Goal: Information Seeking & Learning: Learn about a topic

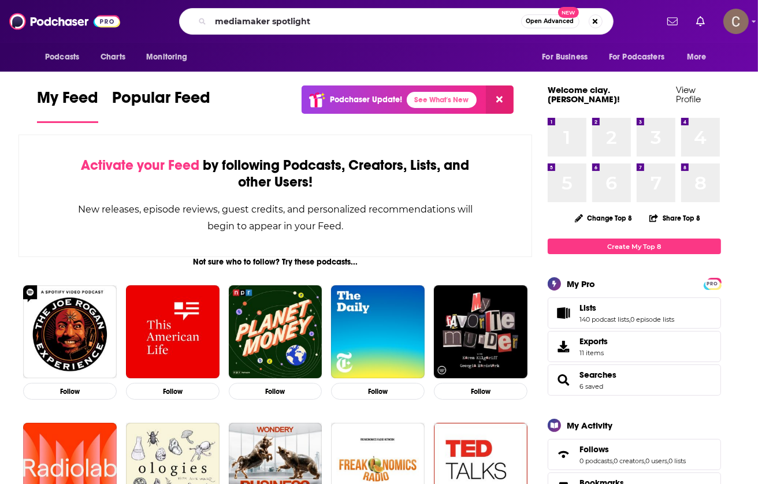
type input "mediamaker spotlight"
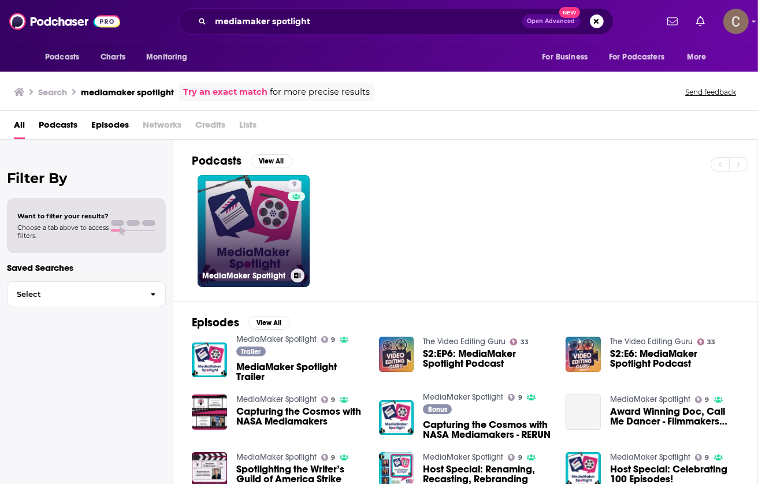
click at [269, 220] on link "9 MediaMaker Spotlight" at bounding box center [254, 231] width 112 height 112
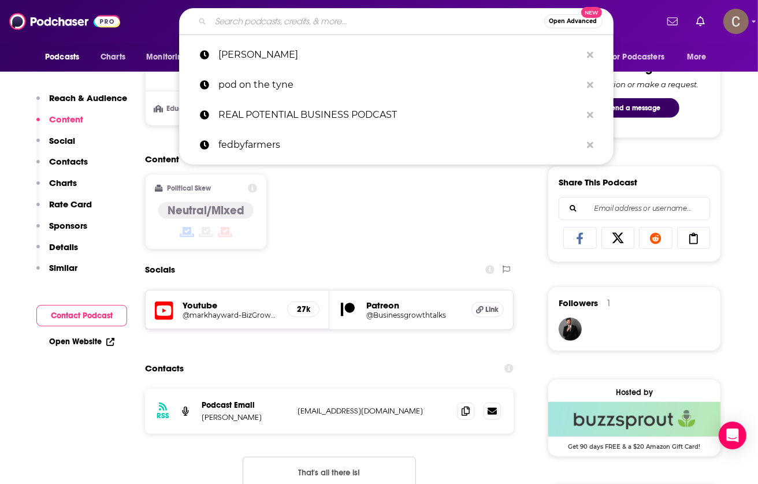
click at [340, 20] on input "Search podcasts, credits, & more..." at bounding box center [377, 21] width 333 height 18
paste input "[PERSON_NAME] - Feelings"
type input "[PERSON_NAME] - Feelings"
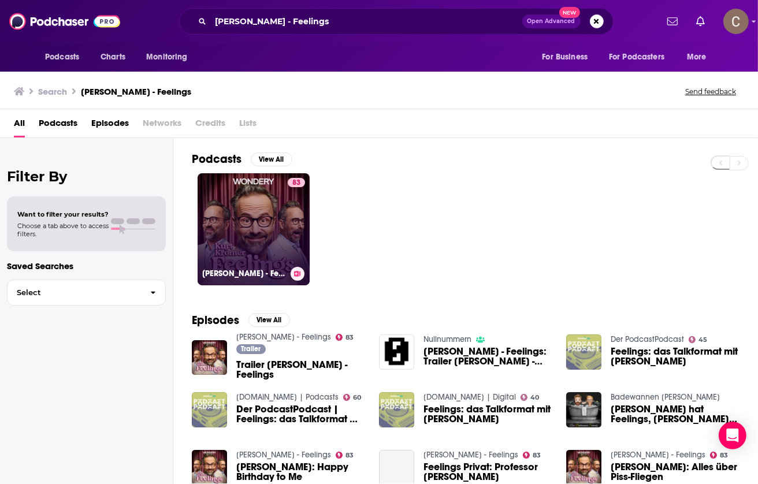
click at [262, 216] on link "83 [PERSON_NAME] - Feelings" at bounding box center [254, 229] width 112 height 112
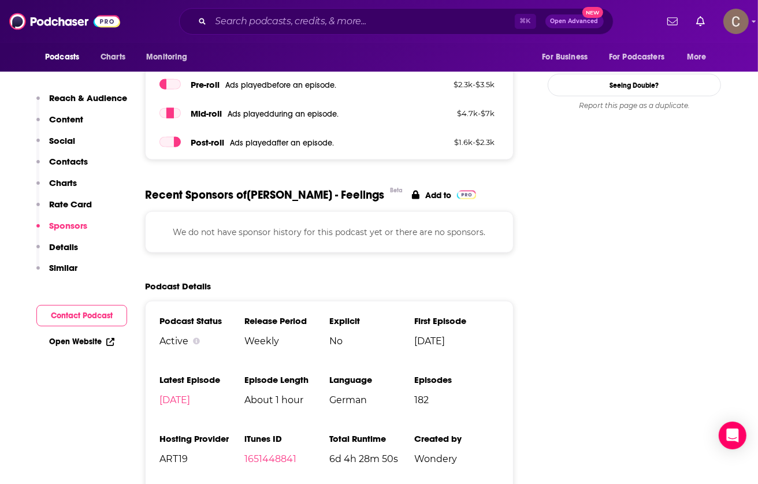
scroll to position [1169, 0]
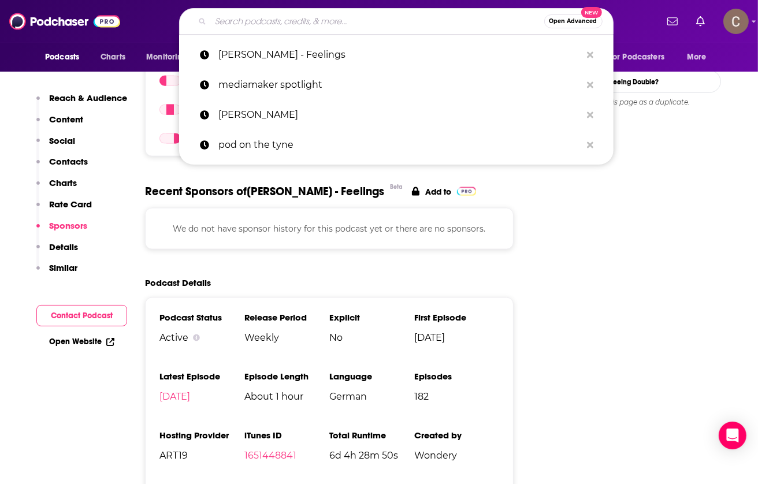
click at [452, 20] on input "Search podcasts, credits, & more..." at bounding box center [377, 21] width 333 height 18
paste input "Wine Blast"
type input "Wine Blast"
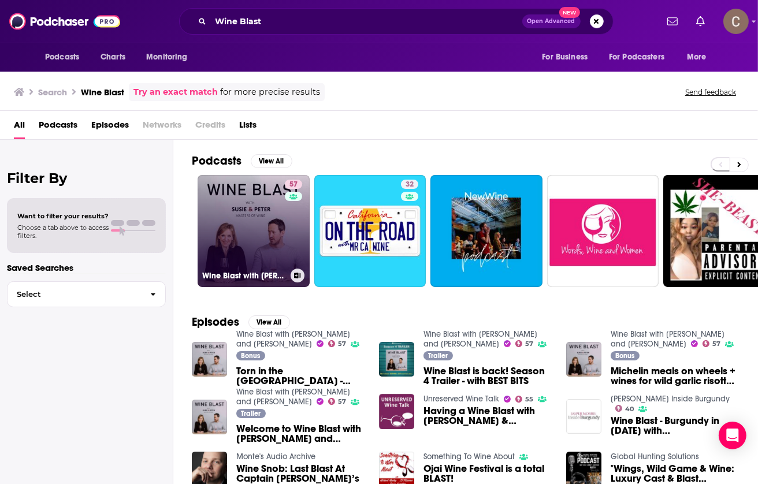
click at [226, 213] on link "57 Wine Blast with [PERSON_NAME] and [PERSON_NAME]" at bounding box center [254, 231] width 112 height 112
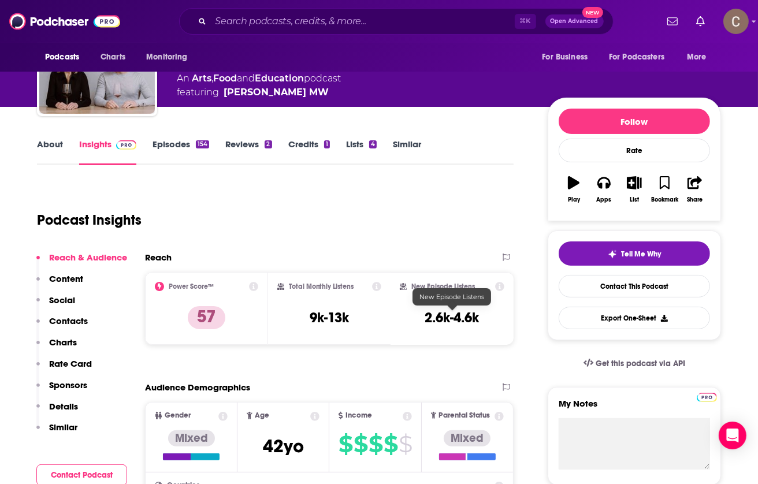
scroll to position [72, 0]
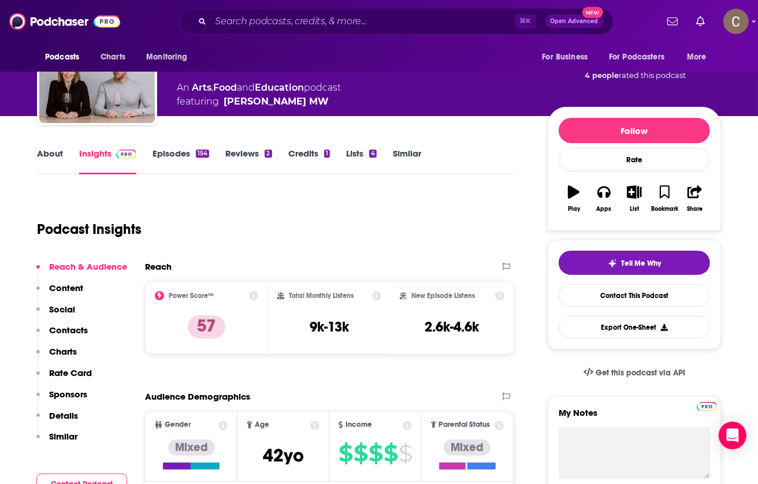
click at [188, 155] on link "Episodes 154" at bounding box center [181, 161] width 57 height 27
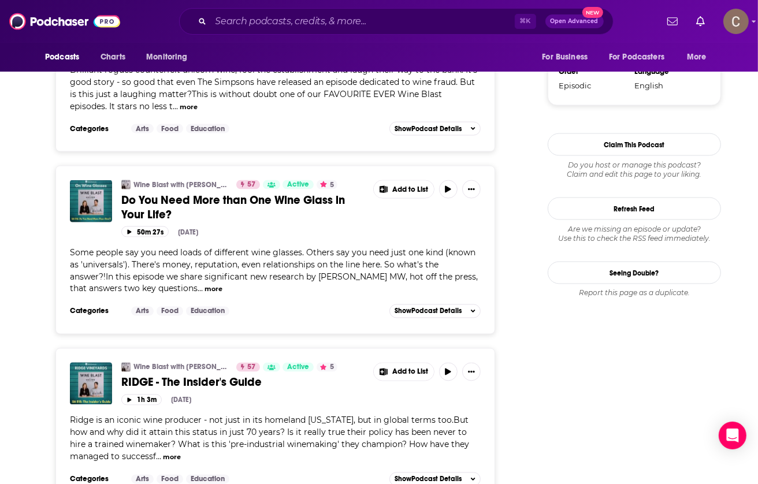
scroll to position [1431, 0]
